Goal: Task Accomplishment & Management: Manage account settings

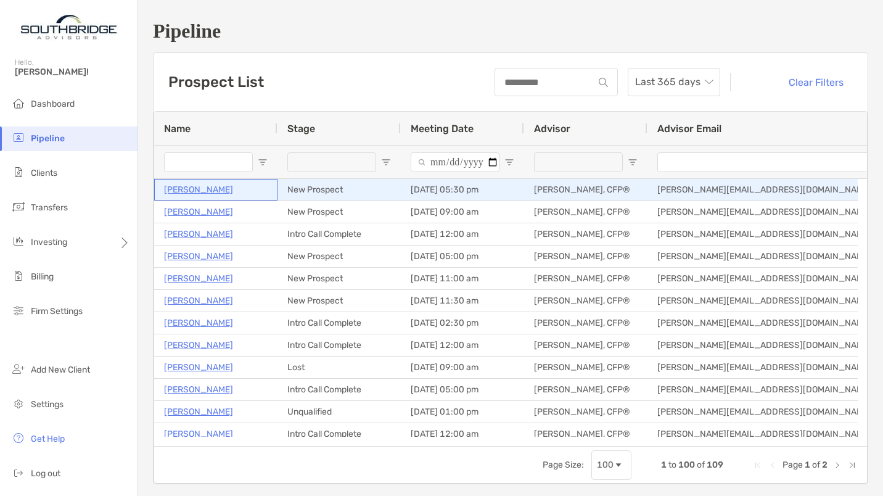
click at [183, 189] on p "[PERSON_NAME]" at bounding box center [198, 189] width 69 height 15
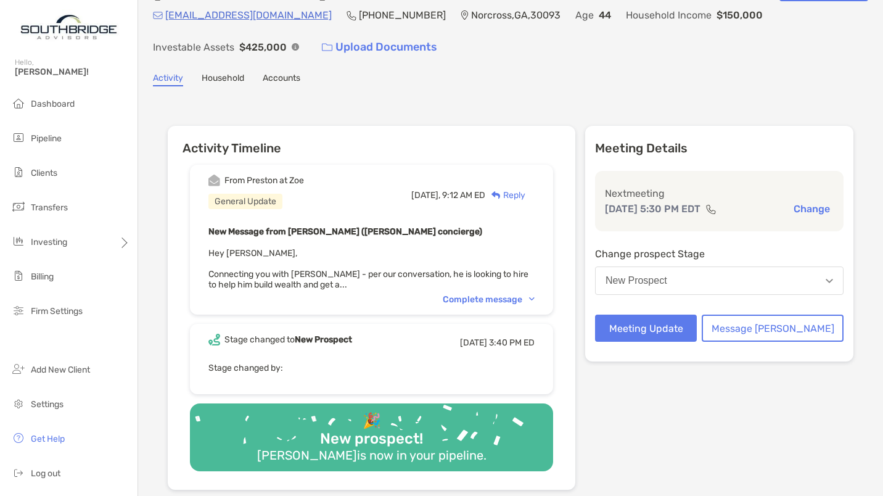
scroll to position [49, 0]
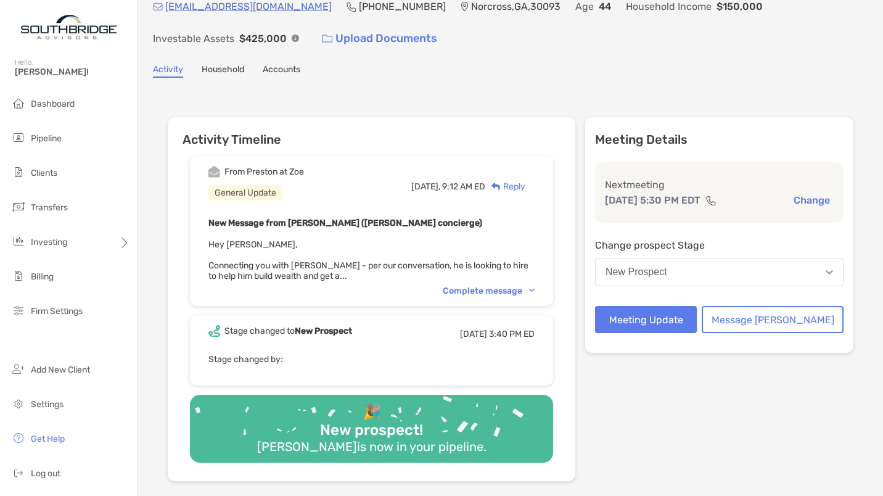
click at [518, 287] on div "Complete message" at bounding box center [489, 291] width 92 height 10
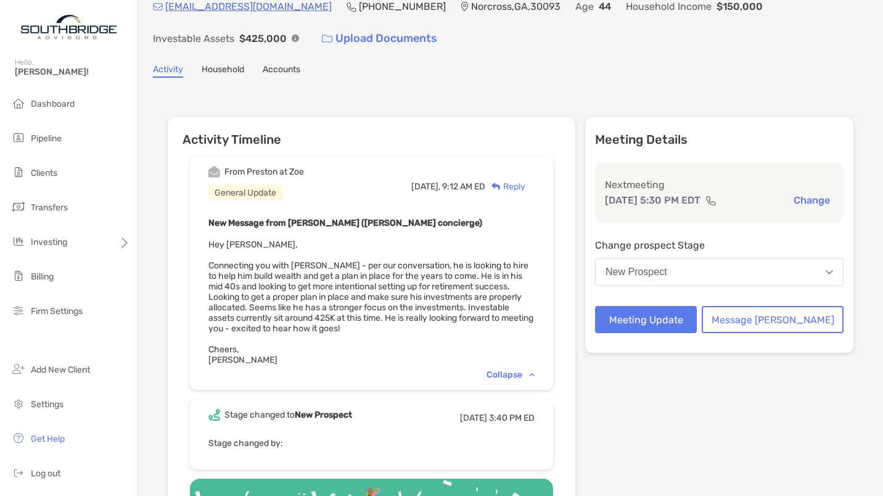
scroll to position [0, 0]
